Goal: Information Seeking & Learning: Check status

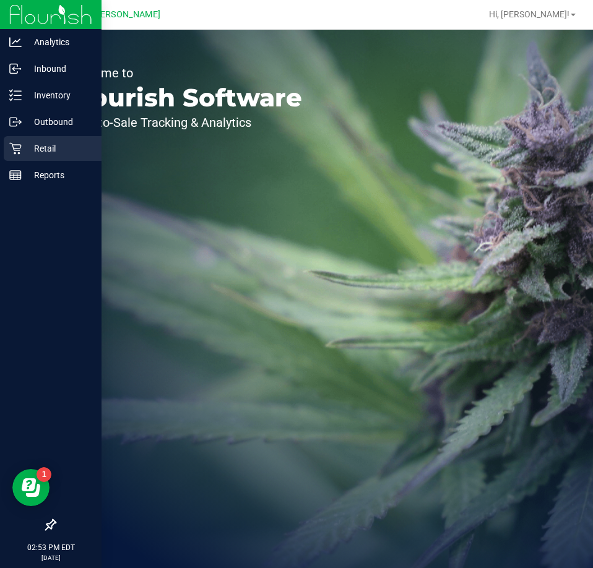
click at [30, 150] on p "Retail" at bounding box center [59, 148] width 74 height 15
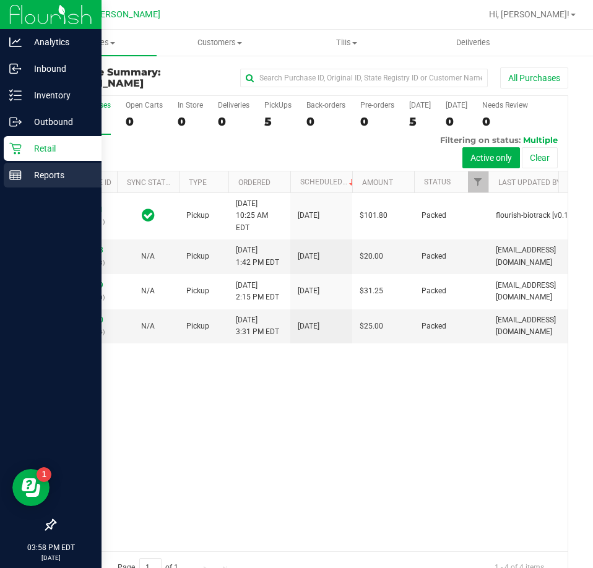
click at [60, 176] on p "Reports" at bounding box center [59, 175] width 74 height 15
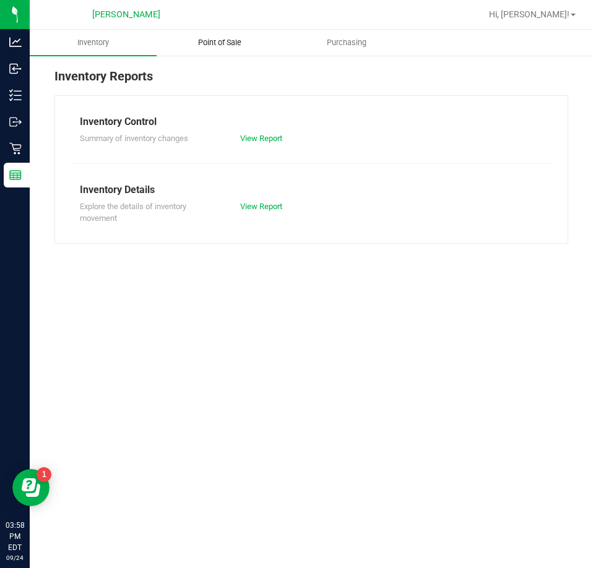
click at [238, 40] on span "Point of Sale" at bounding box center [219, 42] width 77 height 11
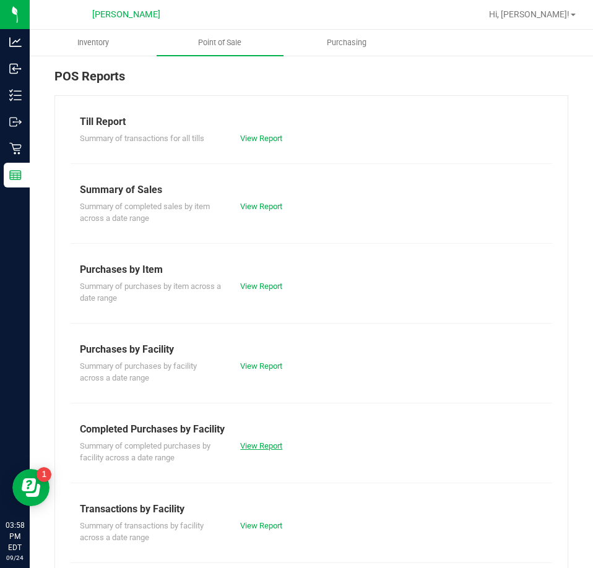
click at [256, 448] on link "View Report" at bounding box center [261, 446] width 42 height 9
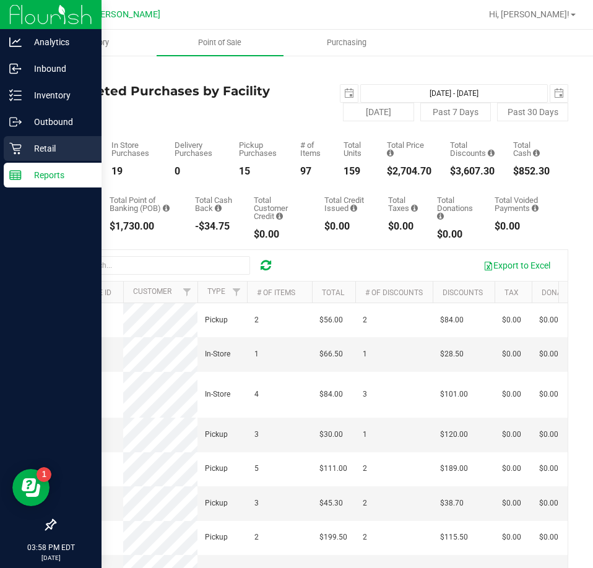
click at [18, 154] on icon at bounding box center [15, 148] width 12 height 12
